Goal: Task Accomplishment & Management: Use online tool/utility

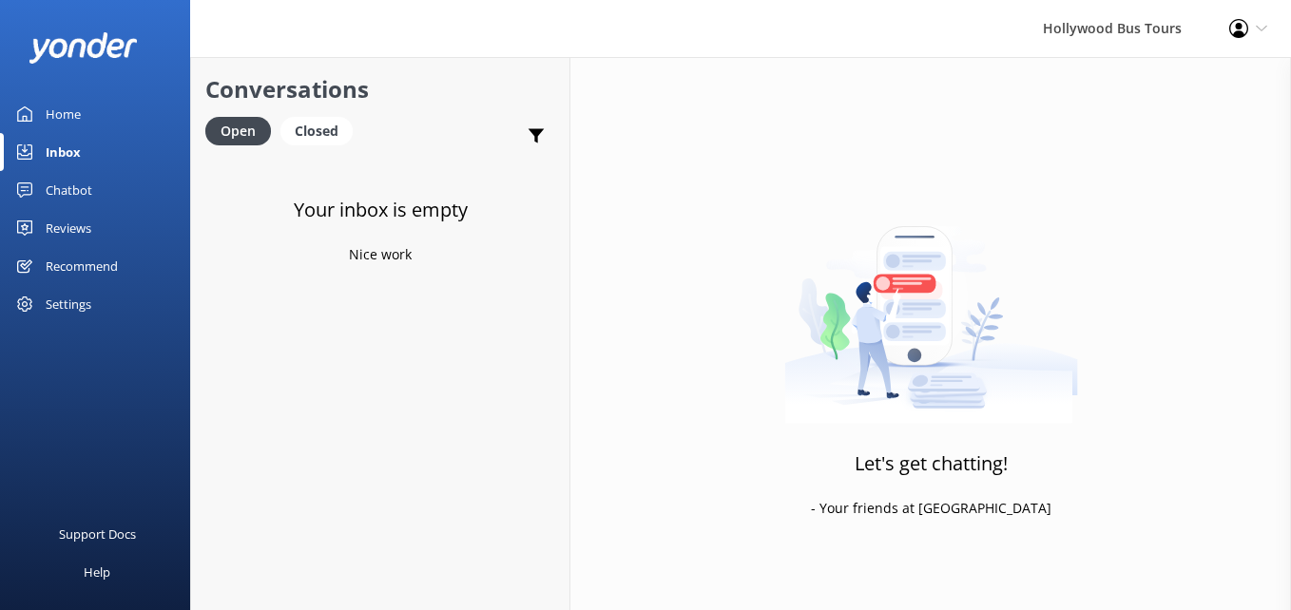
drag, startPoint x: 0, startPoint y: 0, endPoint x: 63, endPoint y: 110, distance: 126.9
click at [63, 110] on div "Home" at bounding box center [63, 114] width 35 height 38
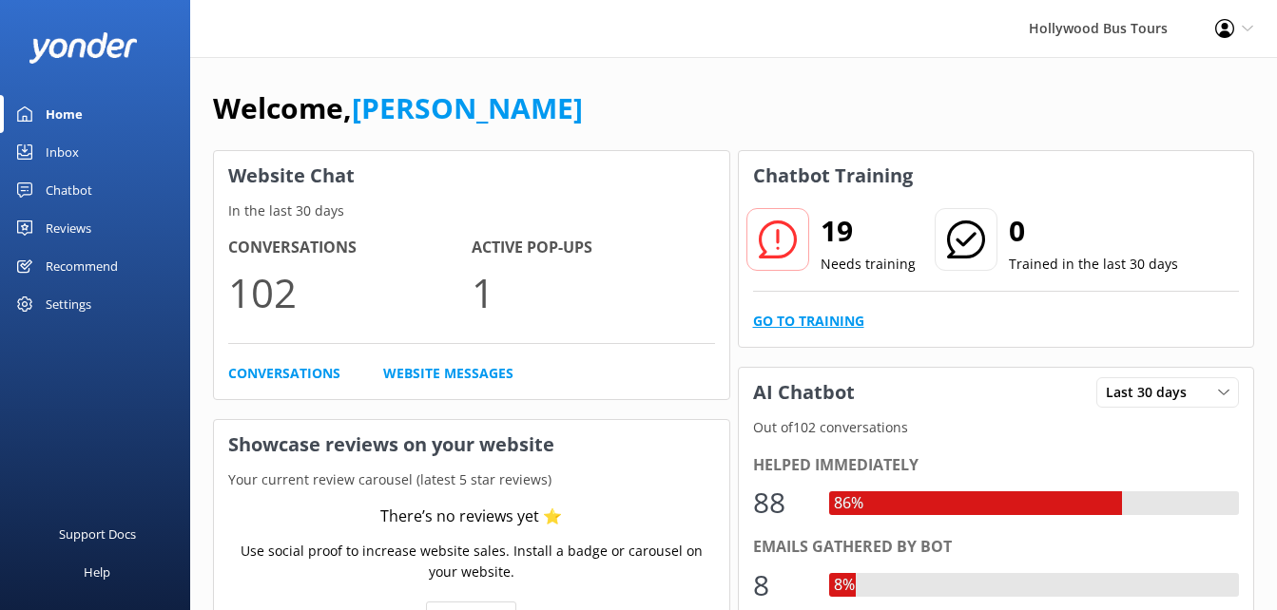
click at [808, 328] on link "Go to Training" at bounding box center [808, 321] width 111 height 21
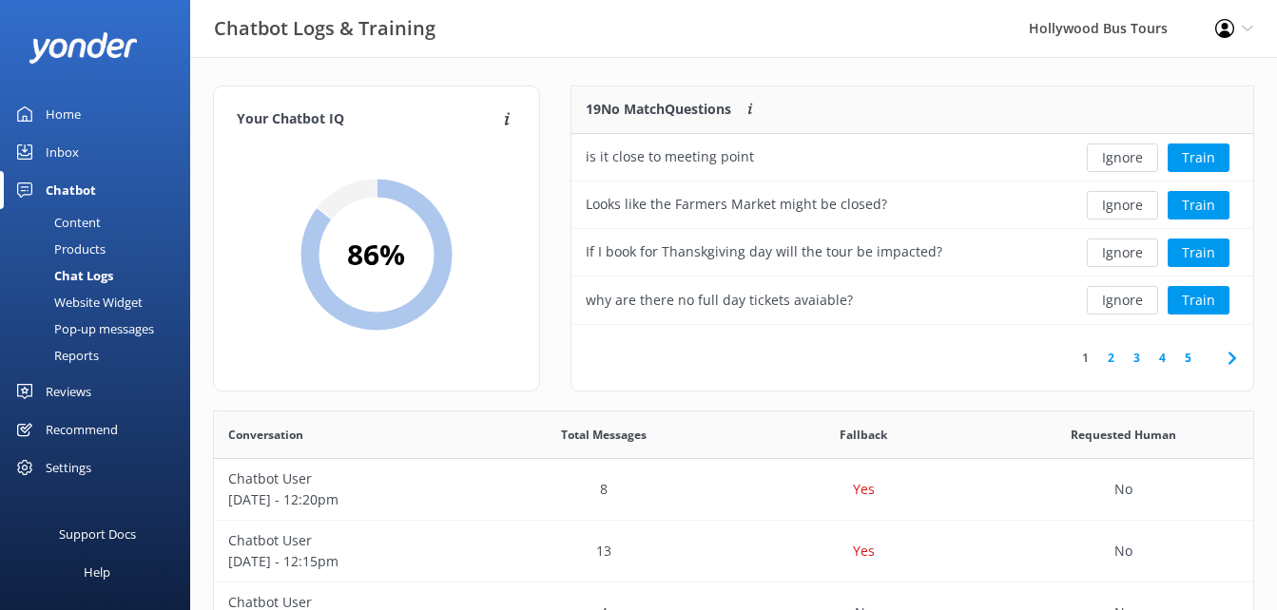
scroll to position [224, 668]
click at [1126, 156] on button "Ignore" at bounding box center [1122, 158] width 71 height 29
click at [1124, 164] on button "Ignore" at bounding box center [1122, 158] width 71 height 29
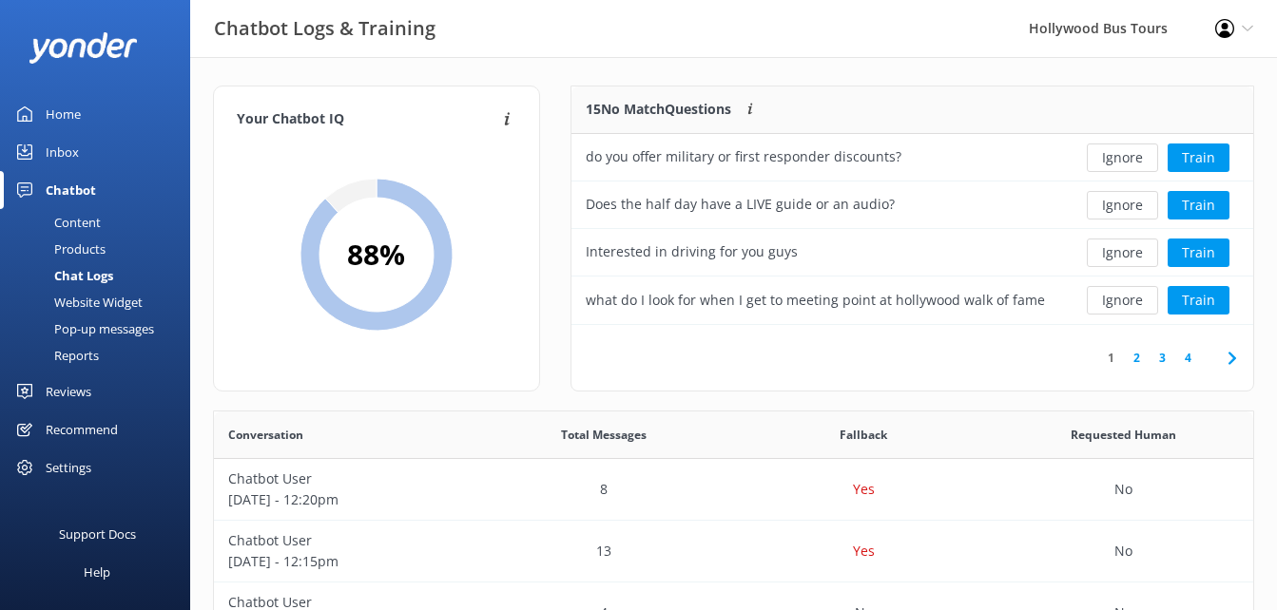
click at [1124, 164] on button "Ignore" at bounding box center [1122, 158] width 71 height 29
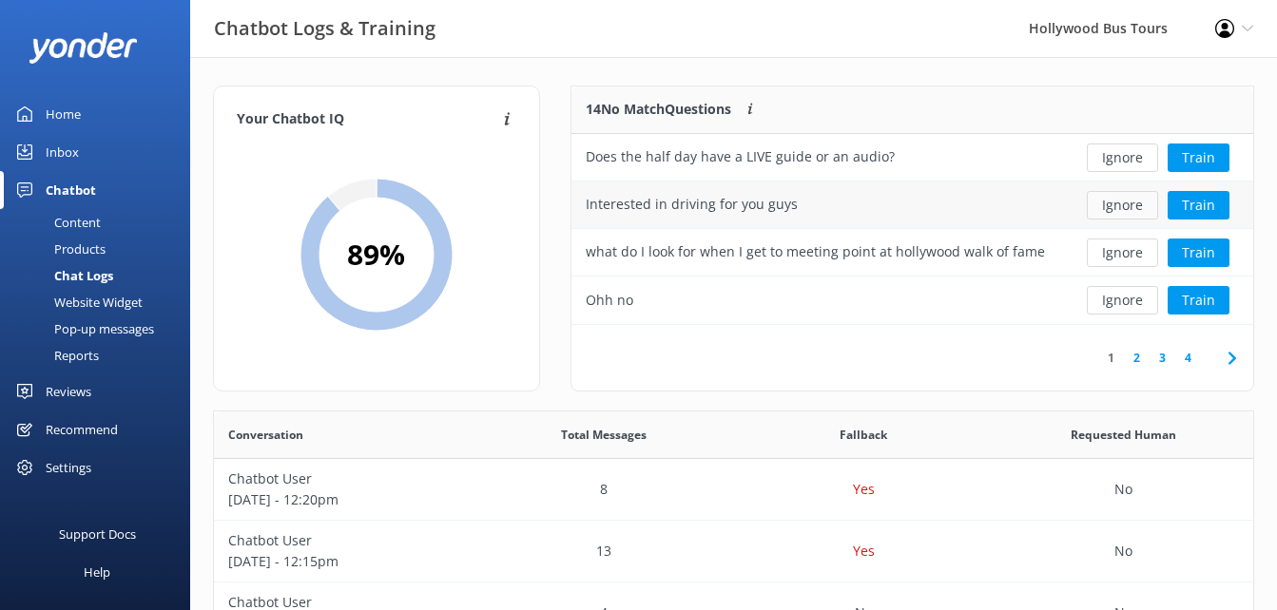
click at [1132, 204] on button "Ignore" at bounding box center [1122, 205] width 71 height 29
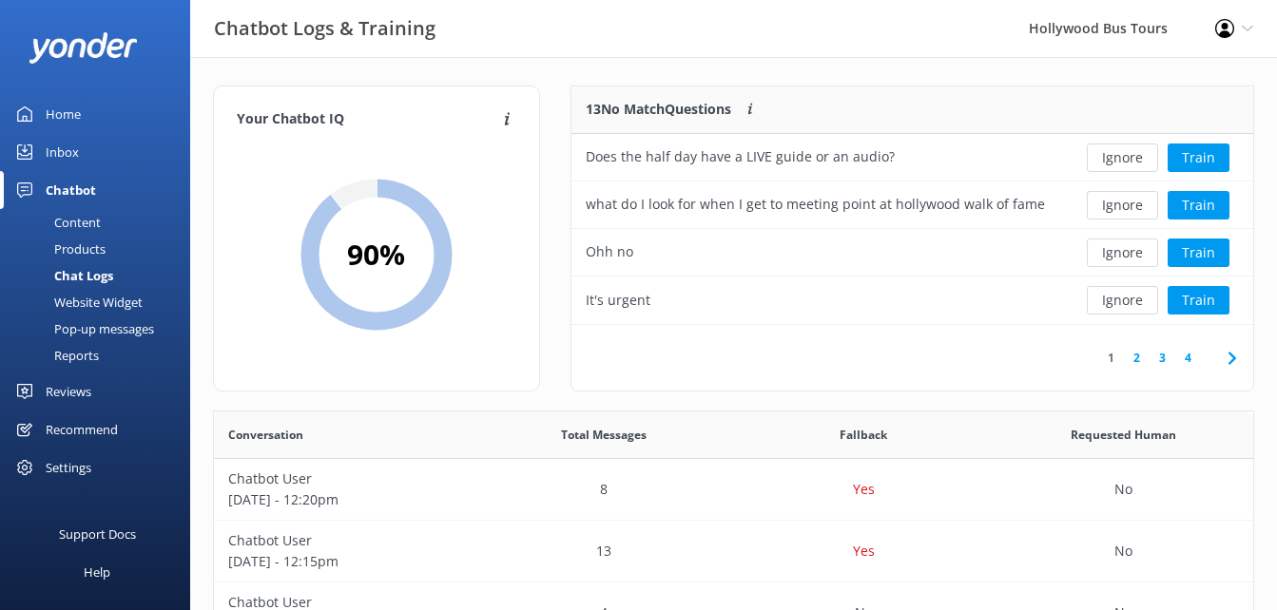
click at [1132, 204] on button "Ignore" at bounding box center [1122, 205] width 71 height 29
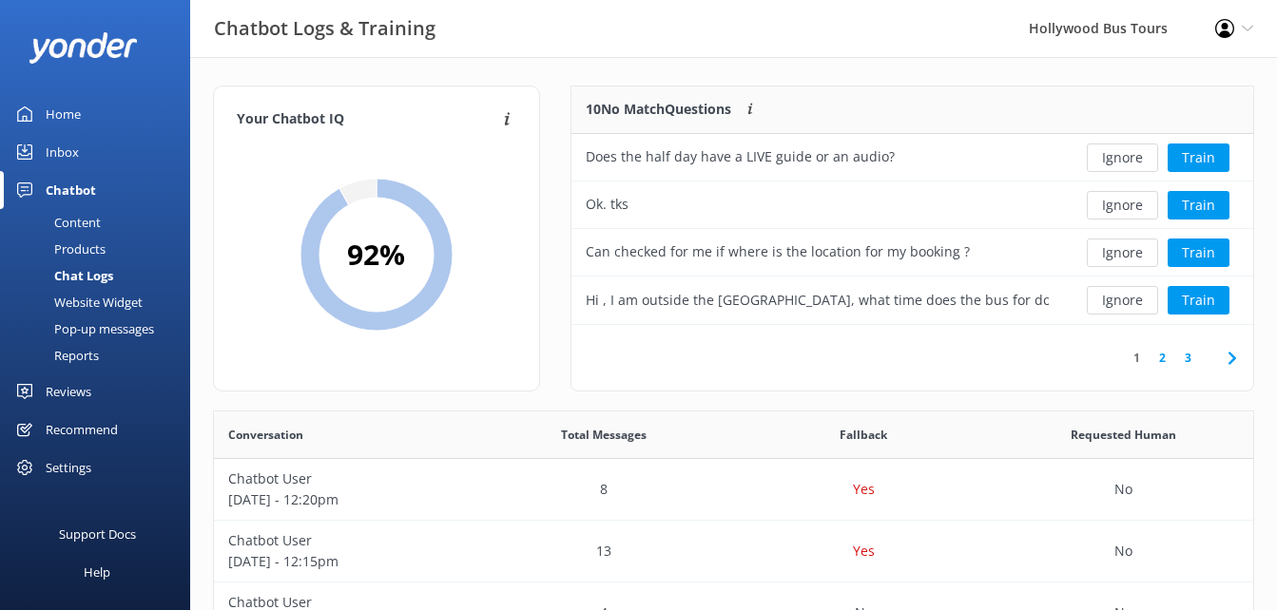
click at [1132, 204] on button "Ignore" at bounding box center [1122, 205] width 71 height 29
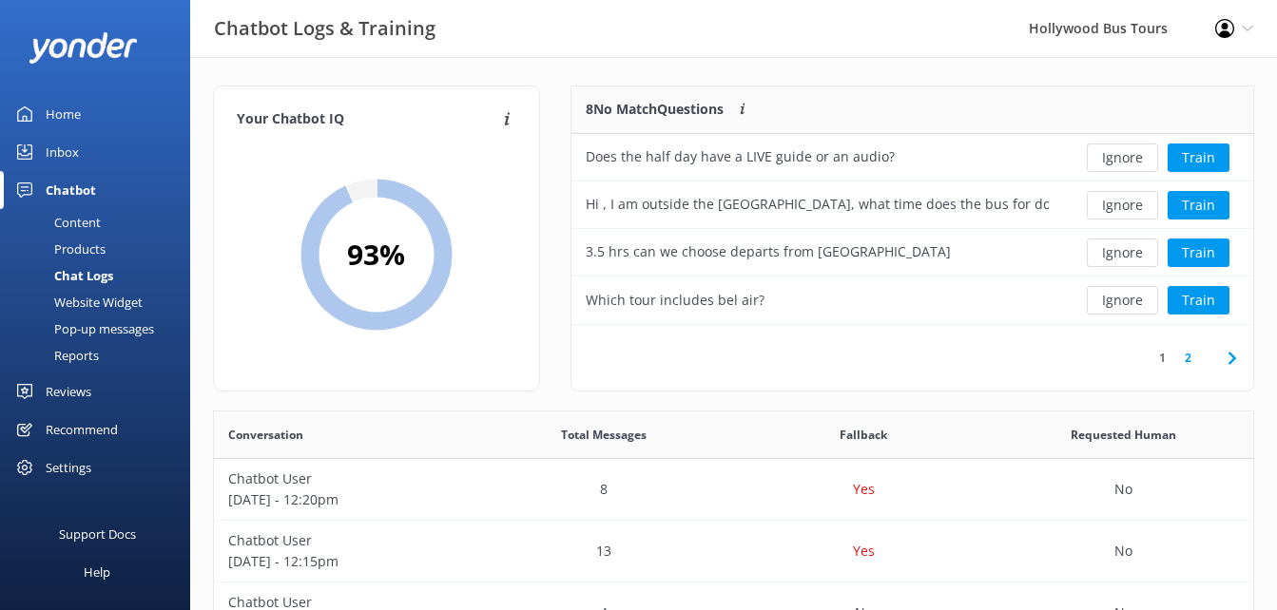
click at [1132, 204] on button "Ignore" at bounding box center [1122, 205] width 71 height 29
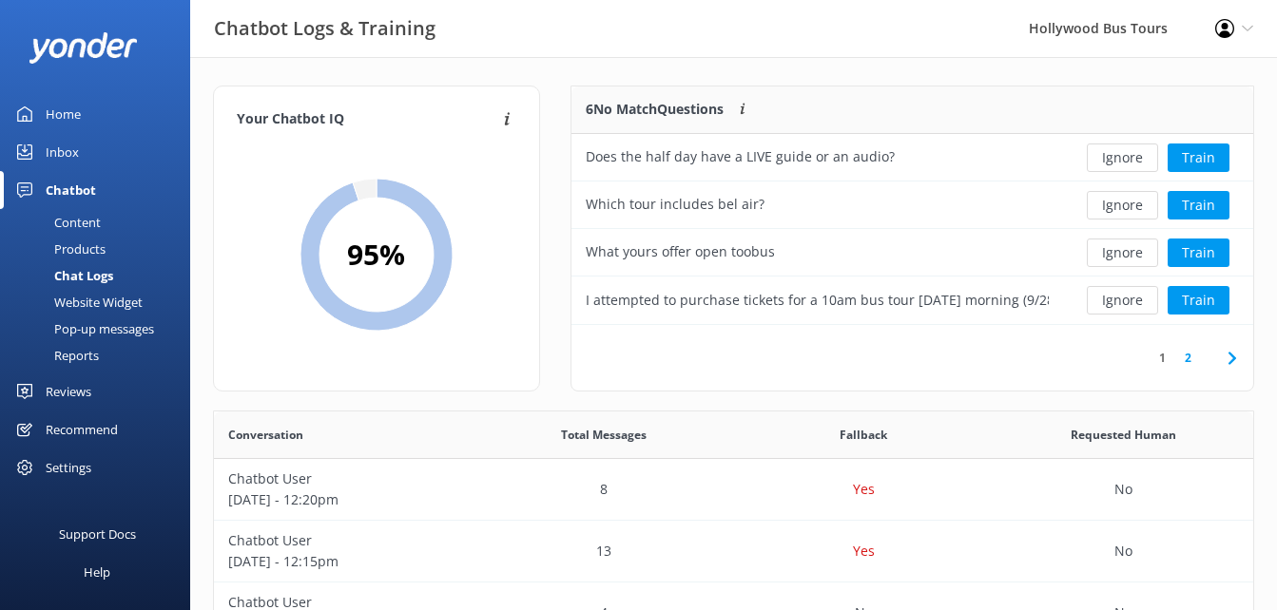
click at [1132, 204] on button "Ignore" at bounding box center [1122, 205] width 71 height 29
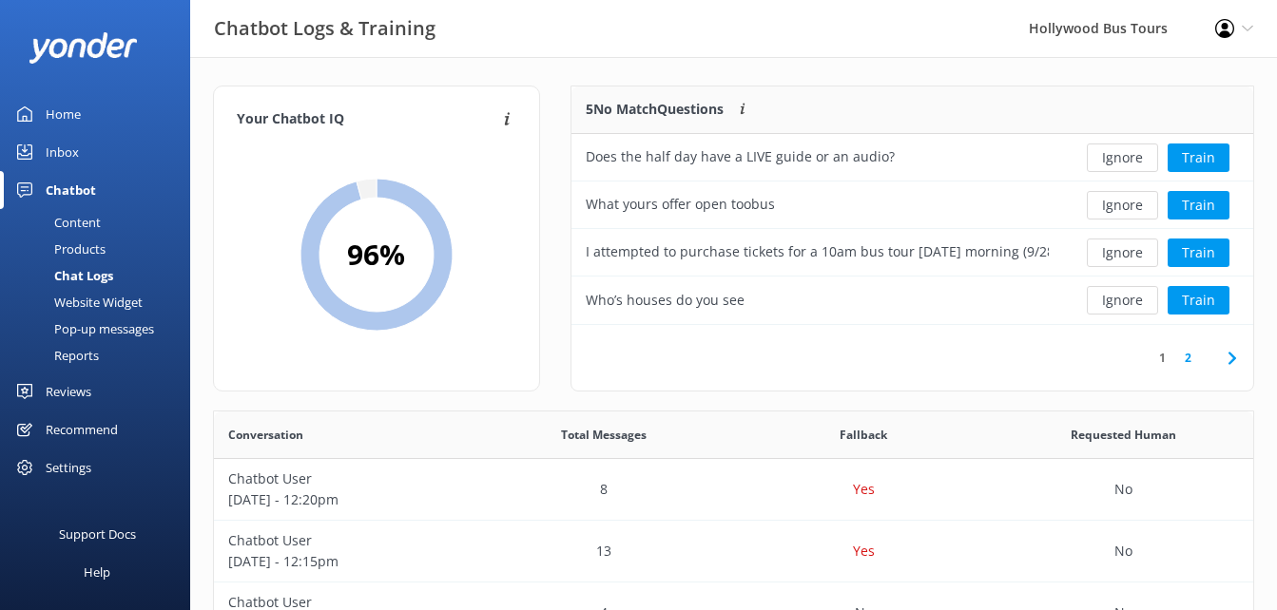
click at [1132, 204] on button "Ignore" at bounding box center [1122, 205] width 71 height 29
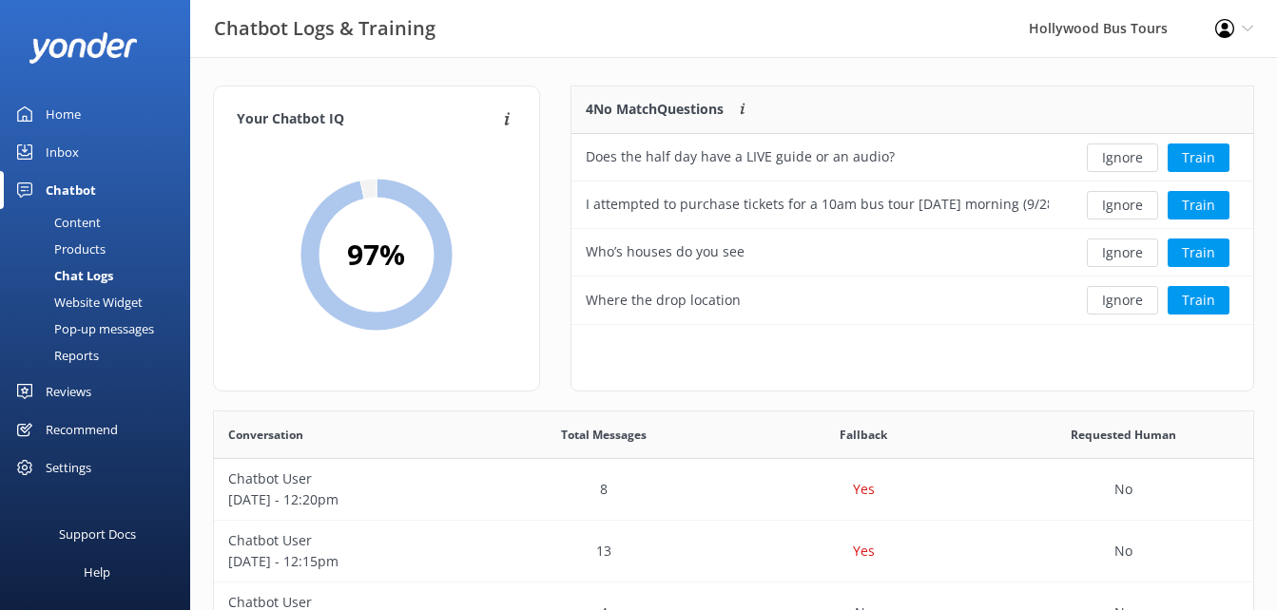
click at [1132, 204] on button "Ignore" at bounding box center [1122, 205] width 71 height 29
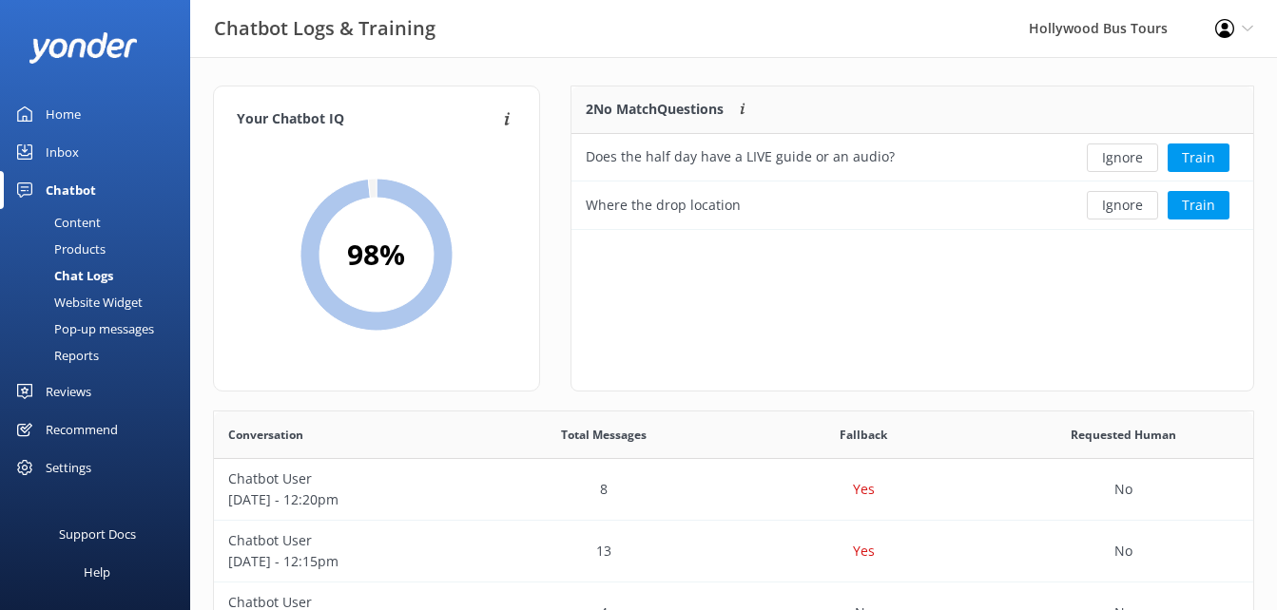
scroll to position [129, 668]
click at [1132, 204] on button "Ignore" at bounding box center [1122, 205] width 71 height 29
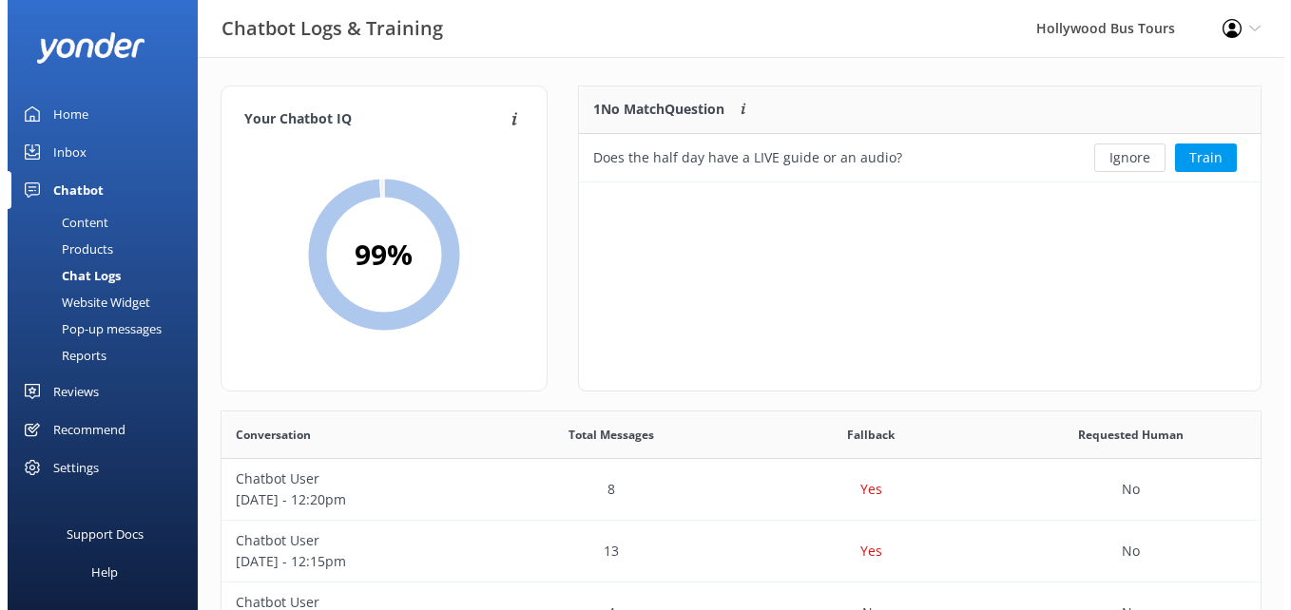
scroll to position [82, 668]
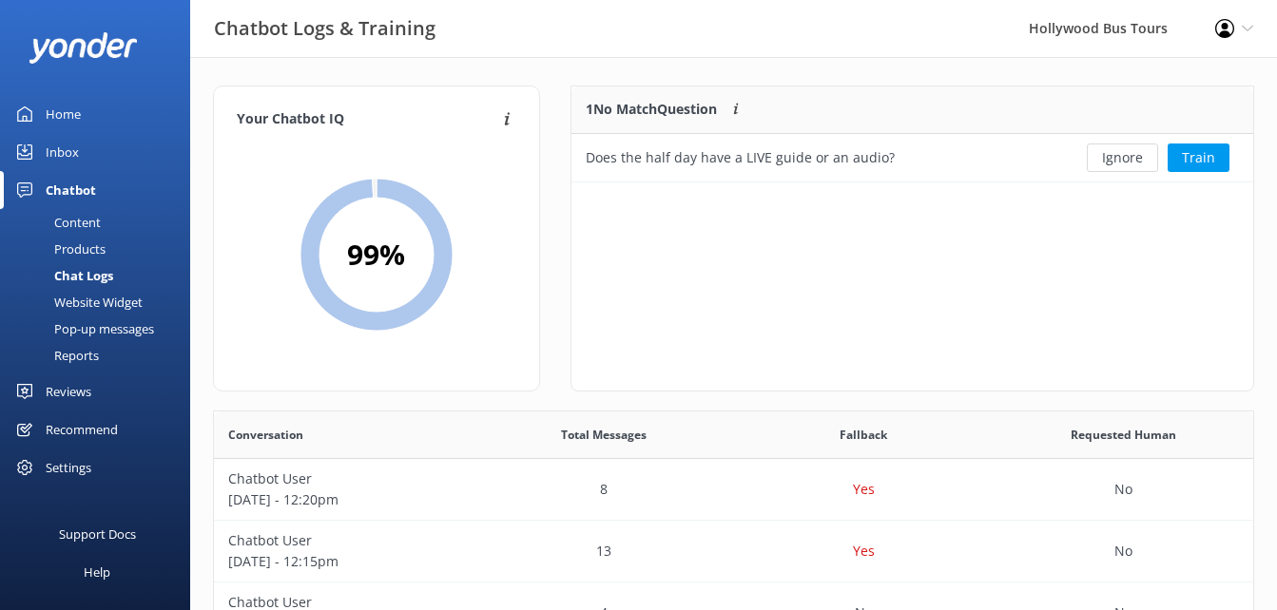
click at [77, 153] on div "Inbox" at bounding box center [62, 152] width 33 height 38
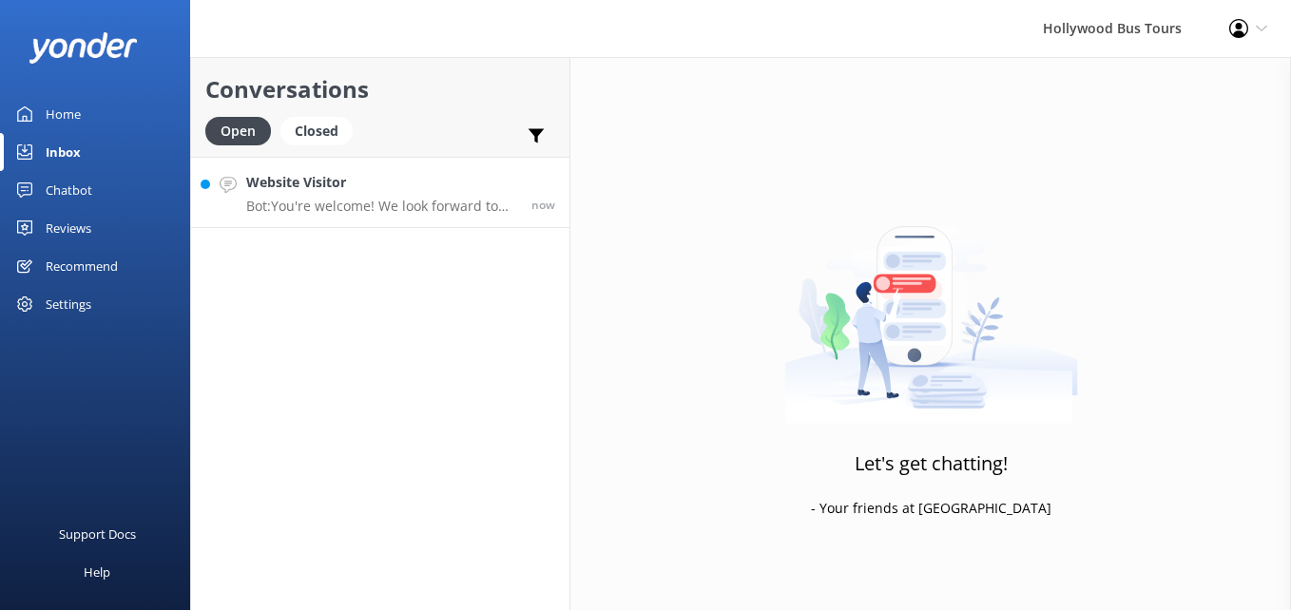
click at [473, 198] on p "Bot: You're welcome! We look forward to seeing you at [GEOGRAPHIC_DATA] Bus Tou…" at bounding box center [381, 206] width 271 height 17
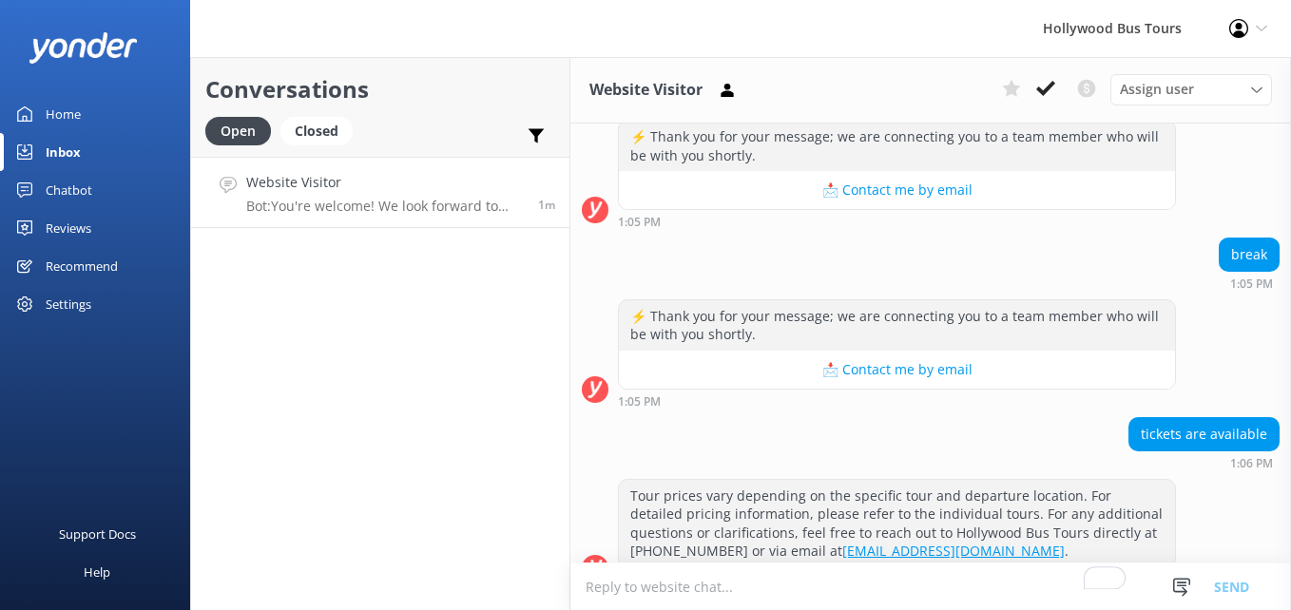
scroll to position [1591, 0]
